Goal: Navigation & Orientation: Go to known website

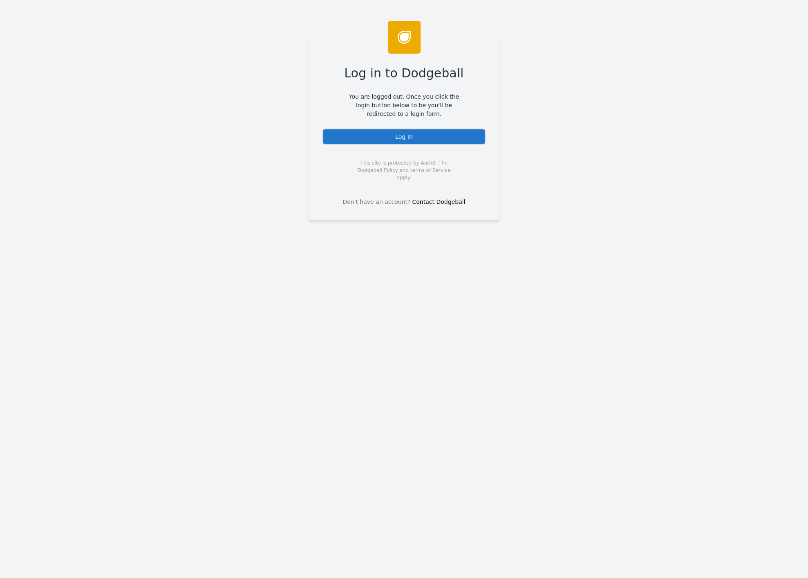
click at [428, 140] on div "Log In" at bounding box center [403, 137] width 163 height 16
click at [455, 145] on div "Log in to Dodgeball You are logged out. Once you click the login button below t…" at bounding box center [404, 129] width 190 height 184
click at [429, 136] on div "Log In" at bounding box center [403, 137] width 163 height 16
